Goal: Transaction & Acquisition: Obtain resource

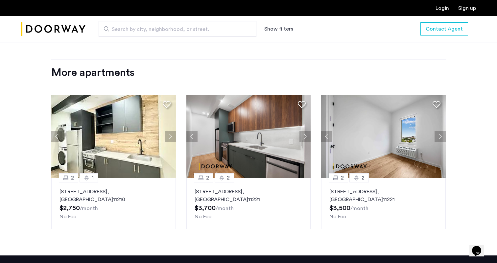
scroll to position [768, 0]
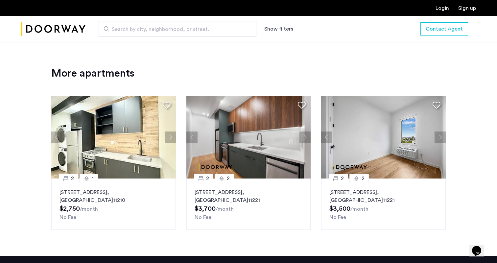
click at [173, 140] on button "Next apartment" at bounding box center [170, 136] width 11 height 11
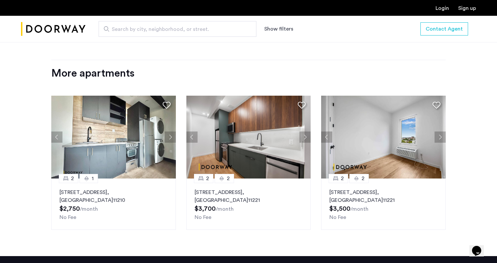
click at [171, 140] on button "Next apartment" at bounding box center [170, 136] width 11 height 11
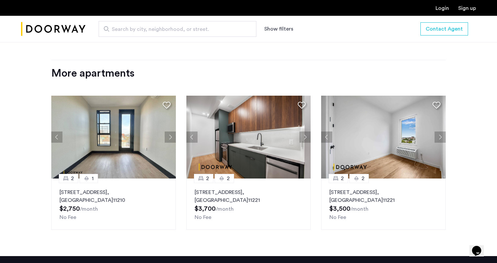
click at [171, 140] on button "Next apartment" at bounding box center [170, 136] width 11 height 11
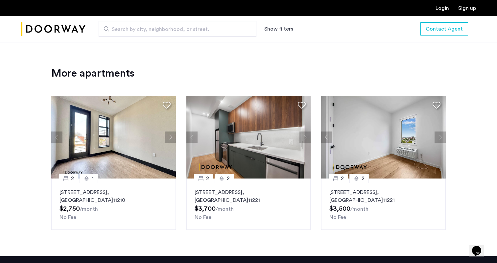
click at [171, 140] on button "Next apartment" at bounding box center [170, 136] width 11 height 11
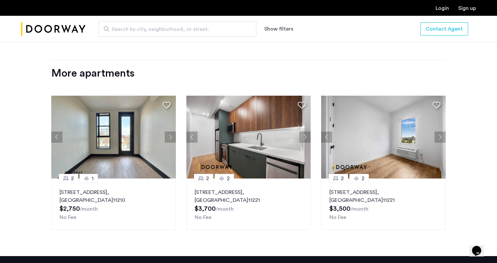
click at [171, 140] on button "Next apartment" at bounding box center [170, 136] width 11 height 11
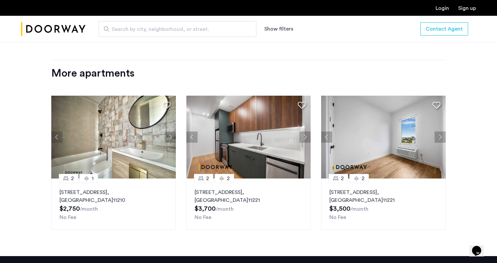
click at [171, 140] on button "Next apartment" at bounding box center [170, 136] width 11 height 11
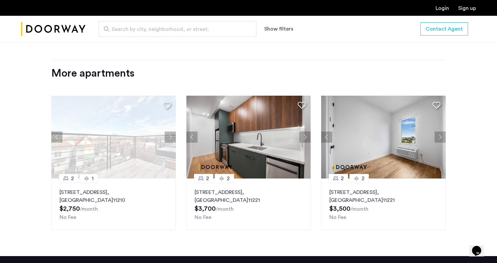
click at [171, 140] on button "Next apartment" at bounding box center [170, 136] width 11 height 11
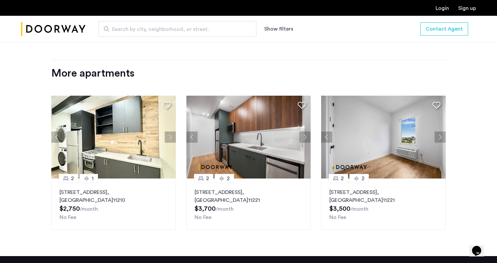
click at [171, 140] on button "Next apartment" at bounding box center [170, 136] width 11 height 11
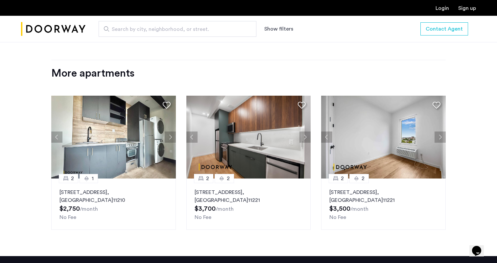
click at [112, 148] on img at bounding box center [113, 137] width 124 height 83
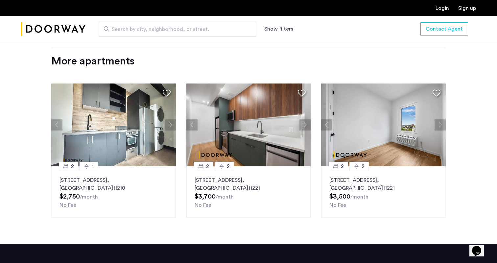
scroll to position [790, 0]
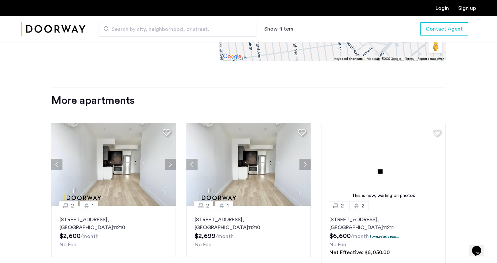
scroll to position [788, 0]
click at [166, 158] on button "Next apartment" at bounding box center [170, 163] width 11 height 11
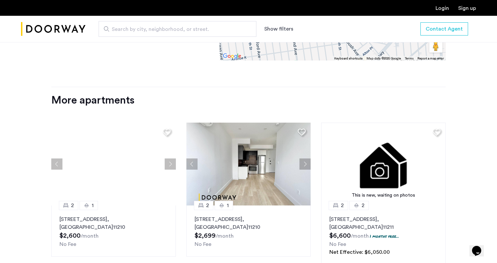
click at [170, 155] on div at bounding box center [113, 164] width 124 height 83
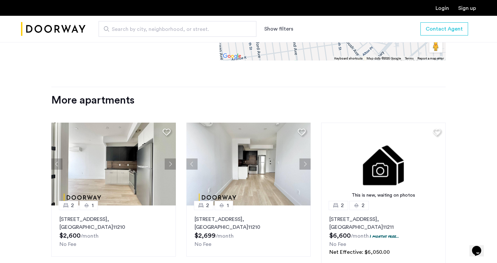
click at [170, 158] on button "Next apartment" at bounding box center [170, 163] width 11 height 11
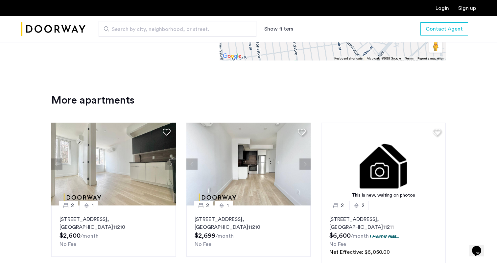
click at [170, 158] on button "Next apartment" at bounding box center [170, 163] width 11 height 11
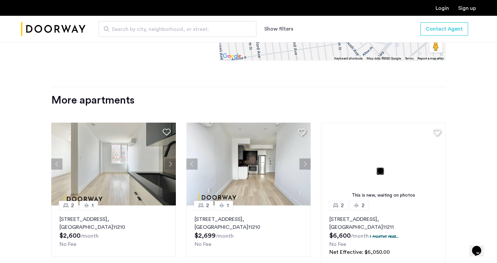
click at [170, 158] on button "Next apartment" at bounding box center [170, 163] width 11 height 11
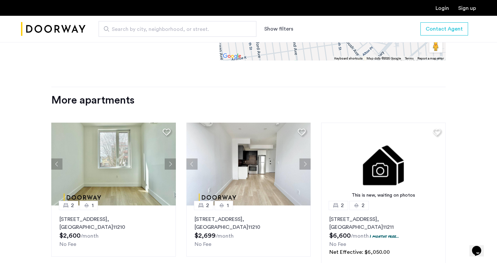
click at [170, 158] on button "Next apartment" at bounding box center [170, 163] width 11 height 11
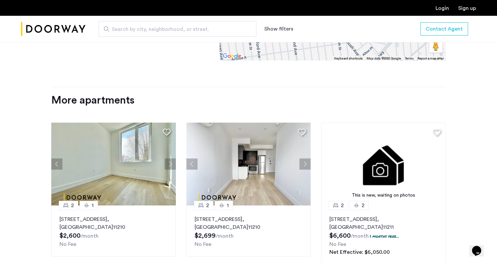
click at [170, 158] on button "Next apartment" at bounding box center [170, 163] width 11 height 11
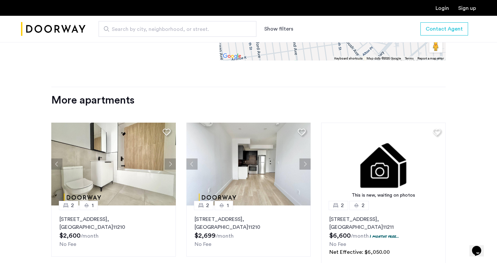
click at [170, 158] on button "Next apartment" at bounding box center [170, 163] width 11 height 11
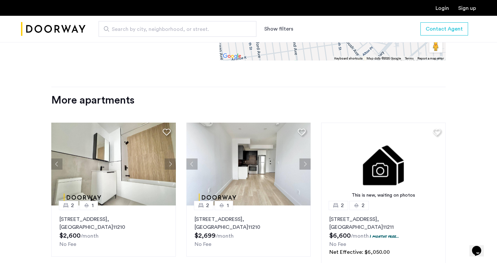
click at [170, 158] on button "Next apartment" at bounding box center [170, 163] width 11 height 11
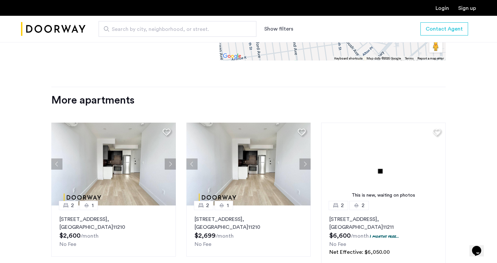
click at [170, 158] on button "Next apartment" at bounding box center [170, 163] width 11 height 11
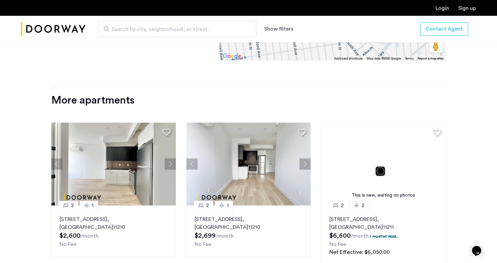
click at [170, 158] on button "Next apartment" at bounding box center [170, 163] width 11 height 11
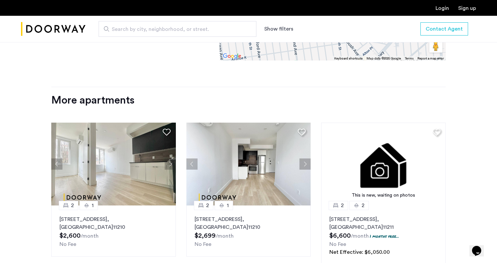
click at [170, 158] on button "Next apartment" at bounding box center [170, 163] width 11 height 11
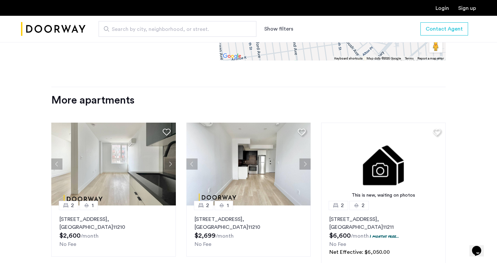
click at [170, 158] on button "Next apartment" at bounding box center [170, 163] width 11 height 11
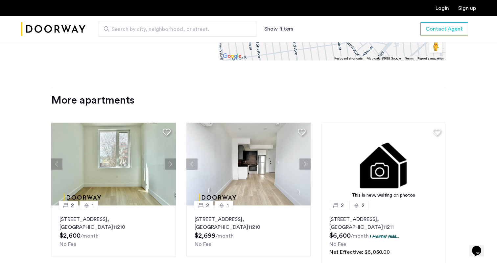
click at [170, 158] on button "Next apartment" at bounding box center [170, 163] width 11 height 11
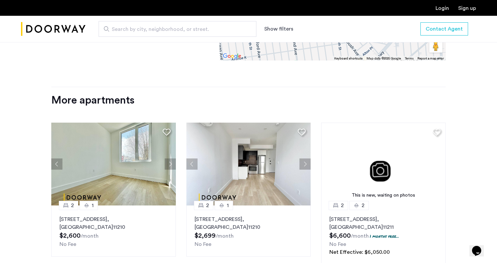
click at [170, 158] on button "Next apartment" at bounding box center [170, 163] width 11 height 11
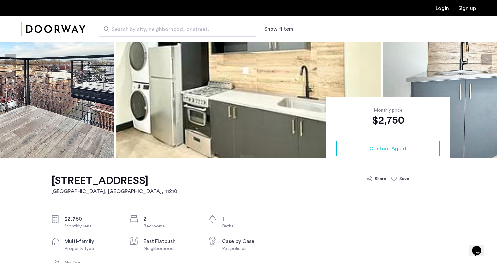
scroll to position [80, 0]
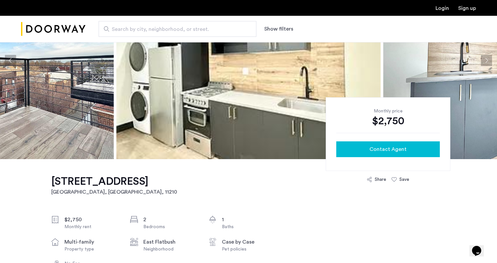
click at [392, 152] on span "Contact Agent" at bounding box center [387, 149] width 37 height 8
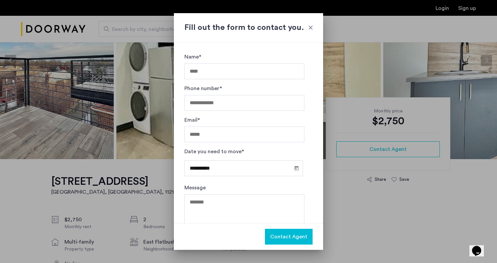
click at [207, 68] on input "Name*" at bounding box center [244, 71] width 120 height 16
type input "**********"
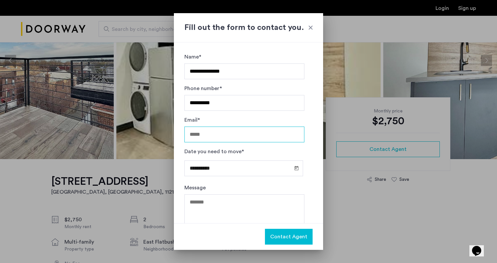
type input "**********"
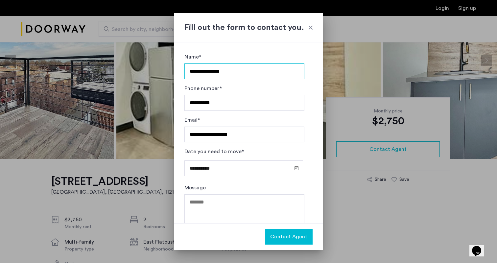
scroll to position [18, 0]
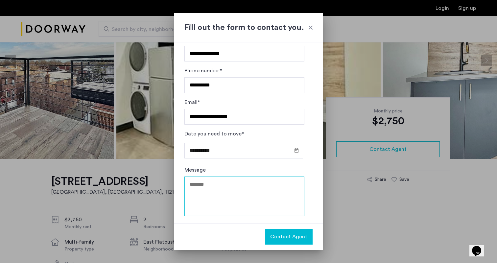
click at [238, 186] on textarea "Message" at bounding box center [244, 195] width 120 height 39
type textarea "**********"
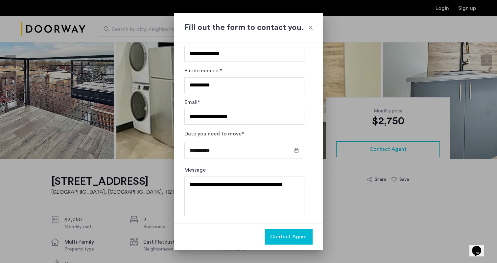
click at [293, 236] on span "Contact Agent" at bounding box center [288, 237] width 37 height 8
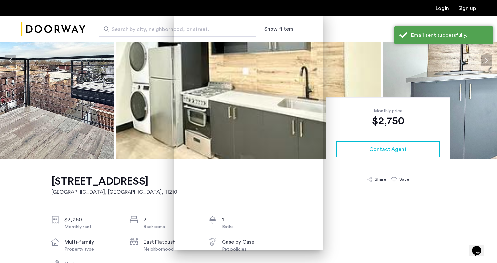
scroll to position [80, 0]
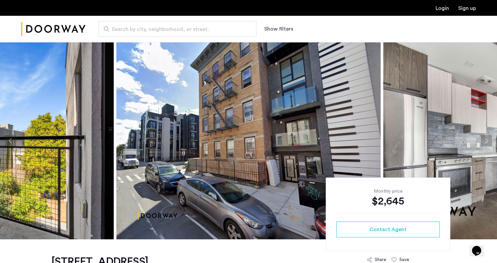
click at [488, 139] on button "Next apartment" at bounding box center [486, 140] width 11 height 11
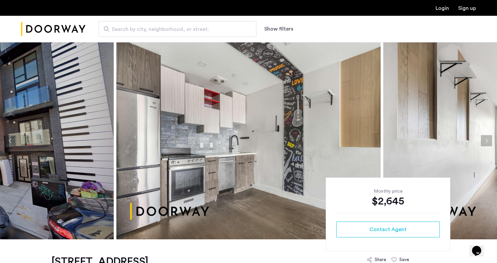
click at [488, 139] on button "Next apartment" at bounding box center [486, 140] width 11 height 11
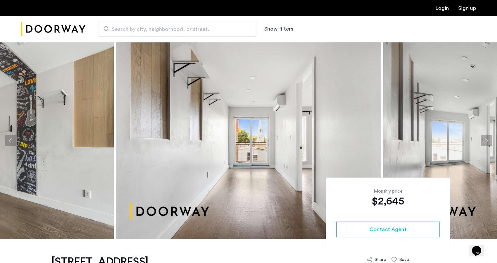
click at [488, 139] on button "Next apartment" at bounding box center [486, 140] width 11 height 11
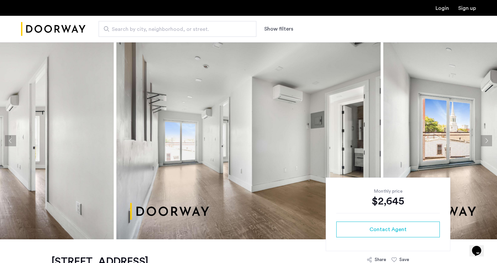
click at [488, 139] on button "Next apartment" at bounding box center [486, 140] width 11 height 11
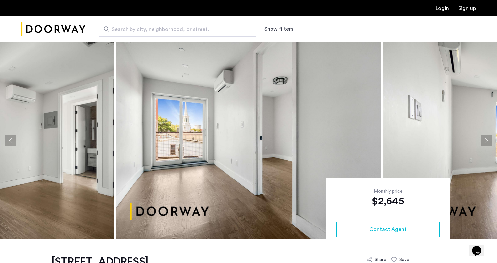
click at [488, 139] on button "Next apartment" at bounding box center [486, 140] width 11 height 11
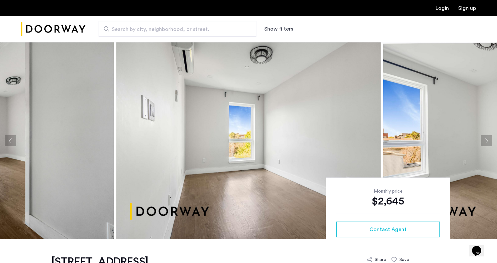
click at [488, 139] on button "Next apartment" at bounding box center [486, 140] width 11 height 11
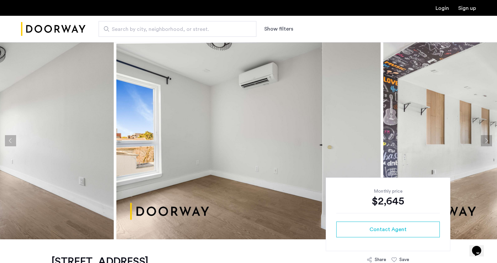
click at [488, 139] on button "Next apartment" at bounding box center [486, 140] width 11 height 11
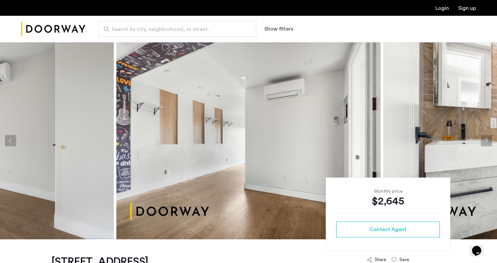
click at [488, 139] on button "Next apartment" at bounding box center [486, 140] width 11 height 11
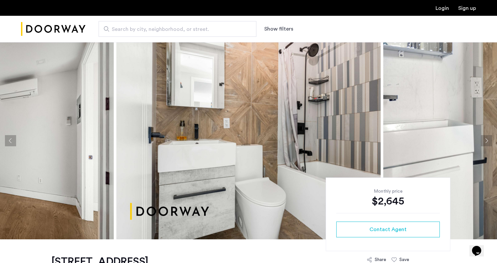
click at [488, 139] on button "Next apartment" at bounding box center [486, 140] width 11 height 11
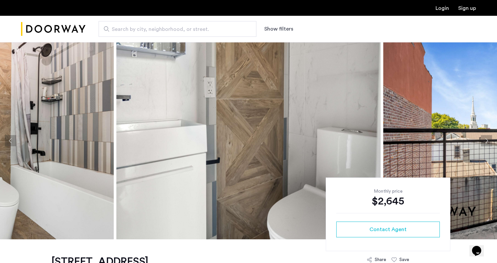
click at [488, 139] on button "Next apartment" at bounding box center [486, 140] width 11 height 11
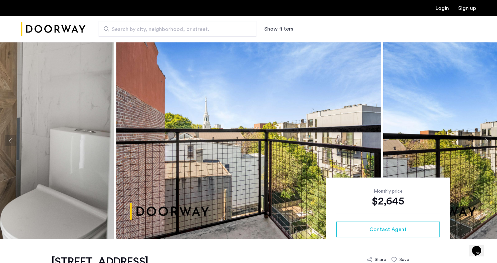
click at [488, 139] on button "Next apartment" at bounding box center [486, 140] width 11 height 11
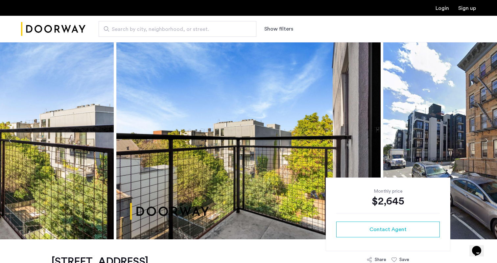
click at [488, 139] on button "Next apartment" at bounding box center [486, 140] width 11 height 11
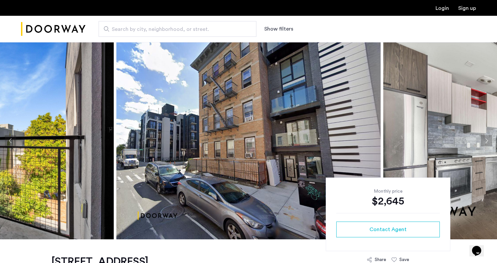
click at [488, 139] on button "Next apartment" at bounding box center [486, 140] width 11 height 11
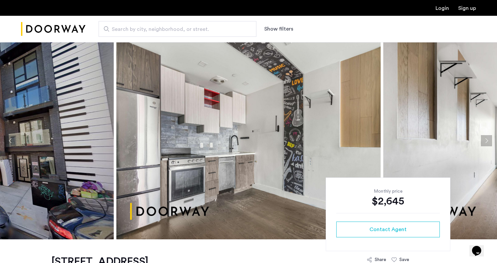
click at [488, 139] on button "Next apartment" at bounding box center [486, 140] width 11 height 11
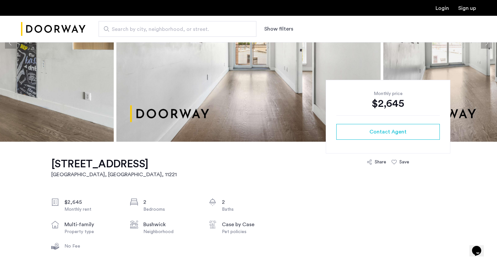
scroll to position [55, 0]
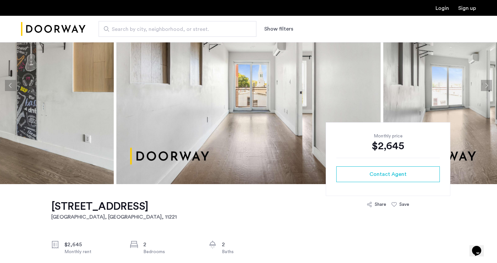
click at [183, 28] on span "Search by city, neighborhood, or street." at bounding box center [175, 29] width 126 height 8
click at [183, 28] on input "Search by city, neighborhood, or street." at bounding box center [178, 29] width 158 height 16
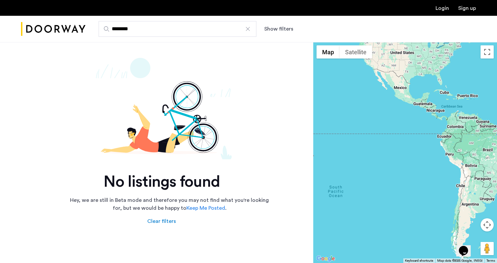
type input "*******"
click at [64, 21] on img "Cazamio Logo" at bounding box center [53, 29] width 64 height 25
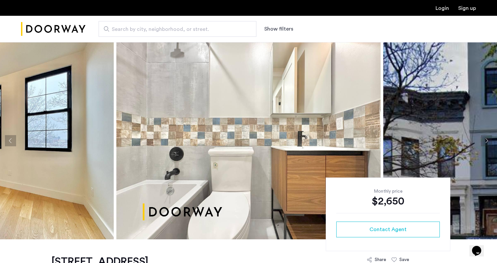
click at [286, 25] on button "Show filters" at bounding box center [278, 29] width 29 height 8
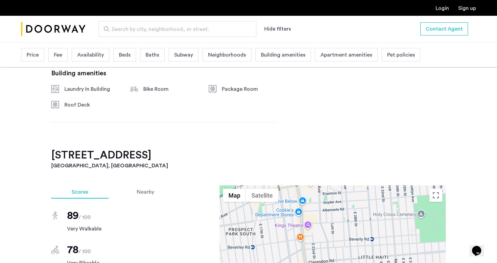
scroll to position [376, 0]
